Goal: Task Accomplishment & Management: Use online tool/utility

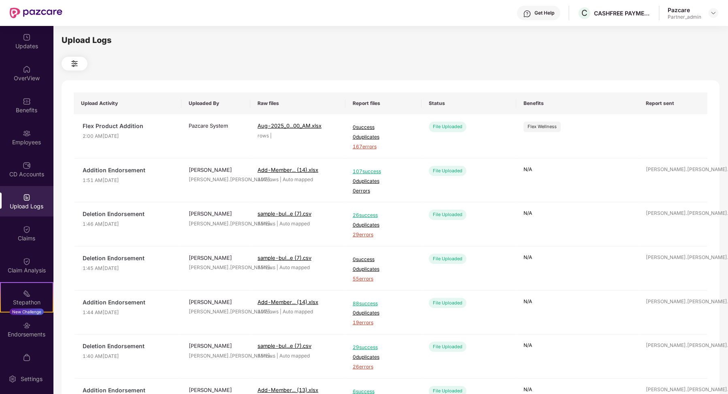
click at [67, 69] on button at bounding box center [75, 64] width 26 height 14
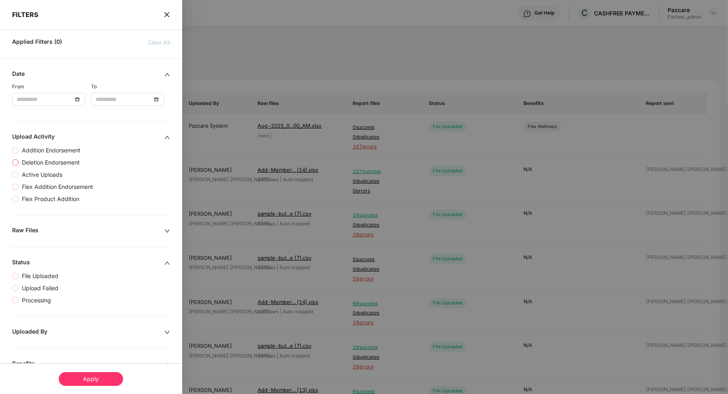
click at [49, 161] on span "Deletion Endorsement" at bounding box center [51, 162] width 64 height 9
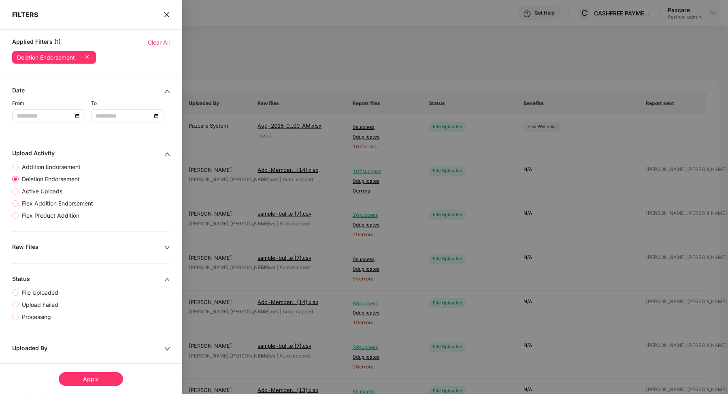
click at [101, 376] on div "Apply" at bounding box center [91, 379] width 64 height 14
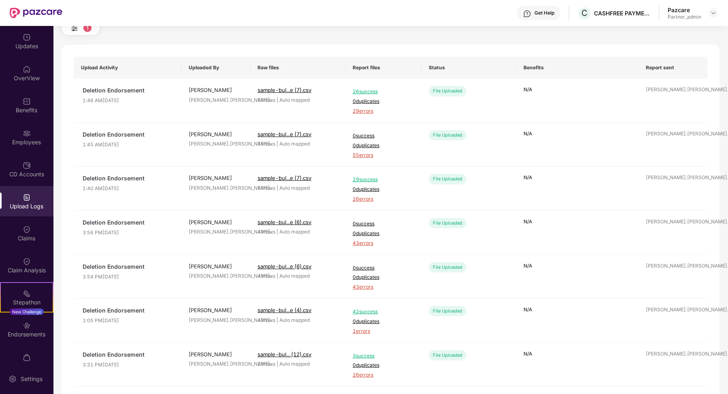
scroll to position [16, 0]
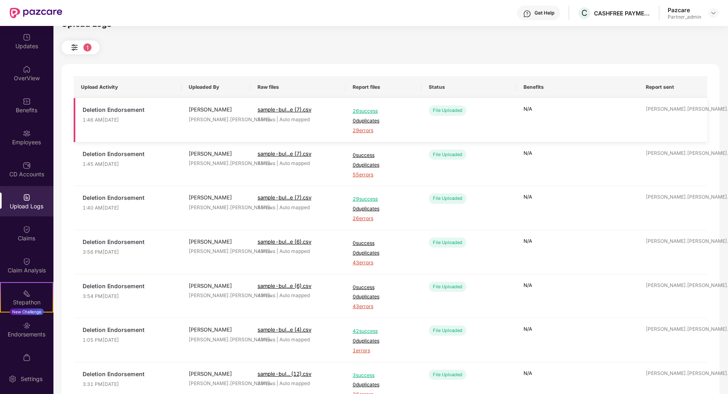
click at [368, 131] on span "29 errors" at bounding box center [384, 131] width 62 height 8
click at [365, 111] on span "26 success" at bounding box center [384, 111] width 62 height 8
click at [368, 197] on span "29 success" at bounding box center [384, 199] width 62 height 8
